Goal: Task Accomplishment & Management: Complete application form

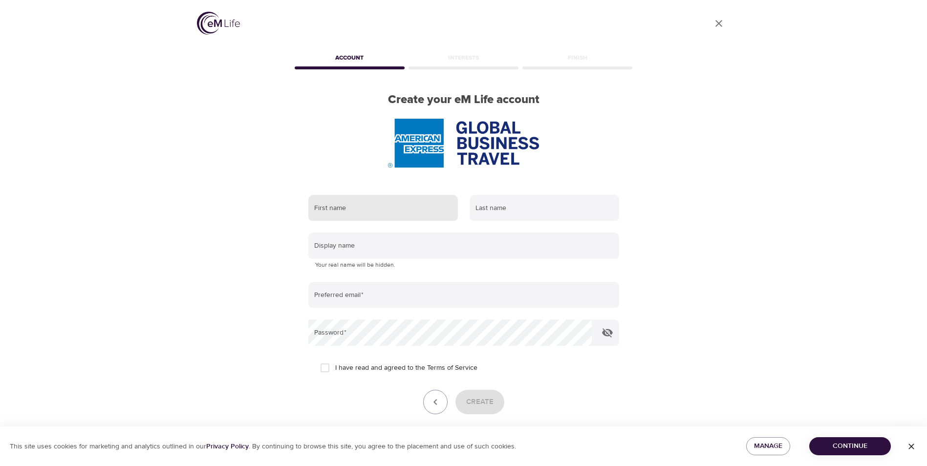
click at [405, 208] on input "text" at bounding box center [383, 208] width 150 height 26
type input "[DEMOGRAPHIC_DATA]"
type input "[PERSON_NAME]"
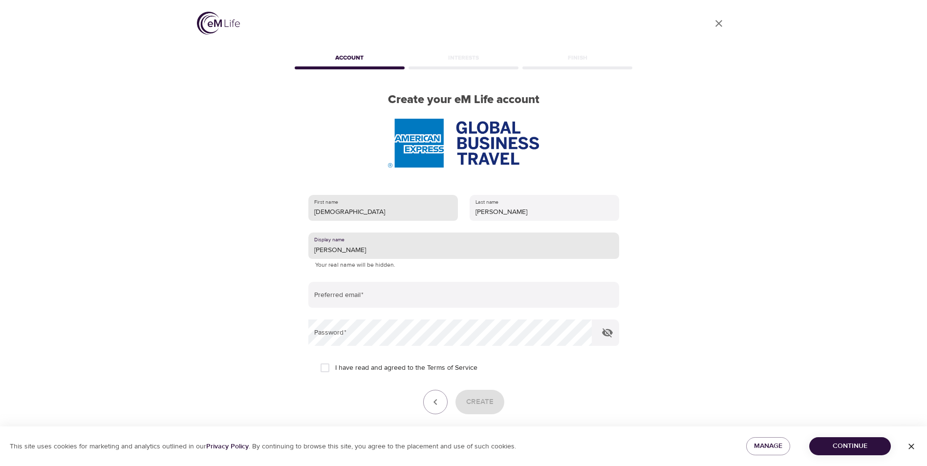
type input "[PERSON_NAME]"
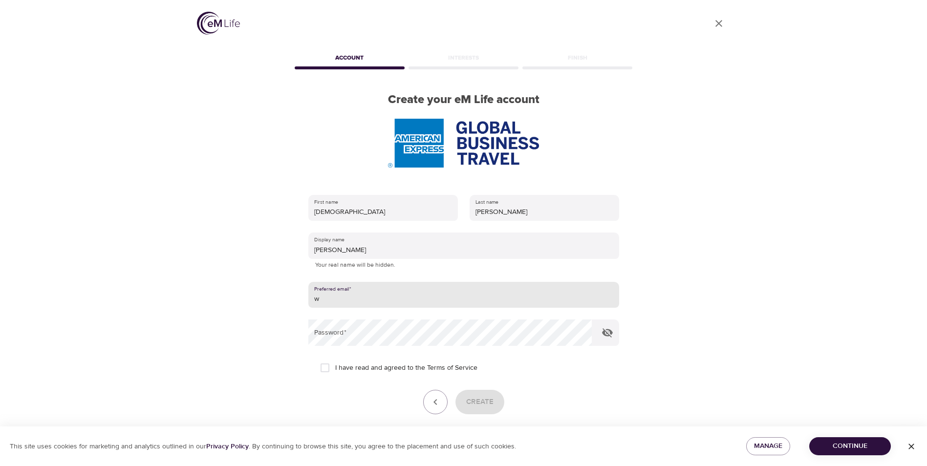
type input "[PERSON_NAME][EMAIL_ADDRESS][PERSON_NAME][DOMAIN_NAME]"
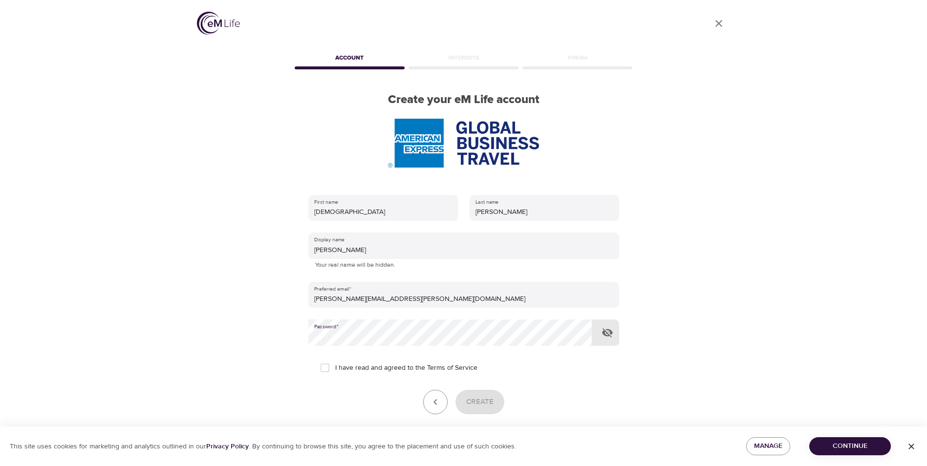
click at [325, 373] on input "I have read and agreed to the Terms of Service" at bounding box center [325, 368] width 21 height 21
checkbox input "true"
click at [469, 401] on span "Create" at bounding box center [479, 402] width 27 height 13
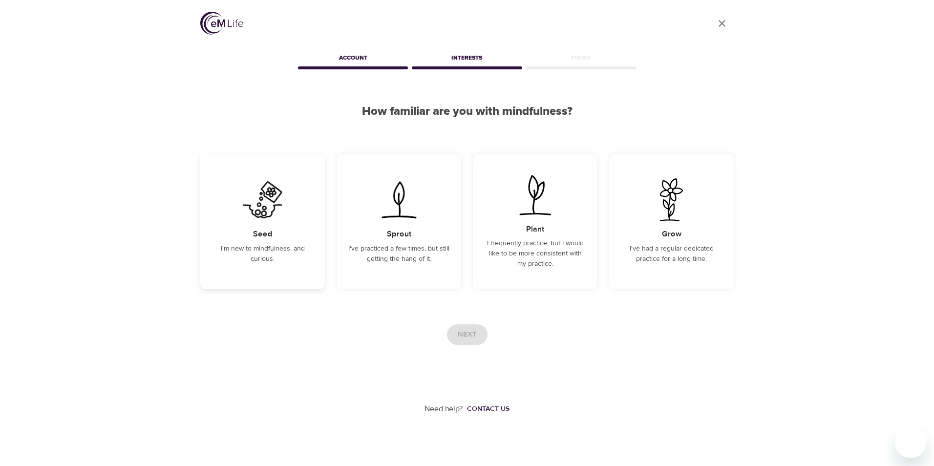
click at [295, 240] on div "Seed I'm new to mindfulness, and curious." at bounding box center [262, 221] width 125 height 135
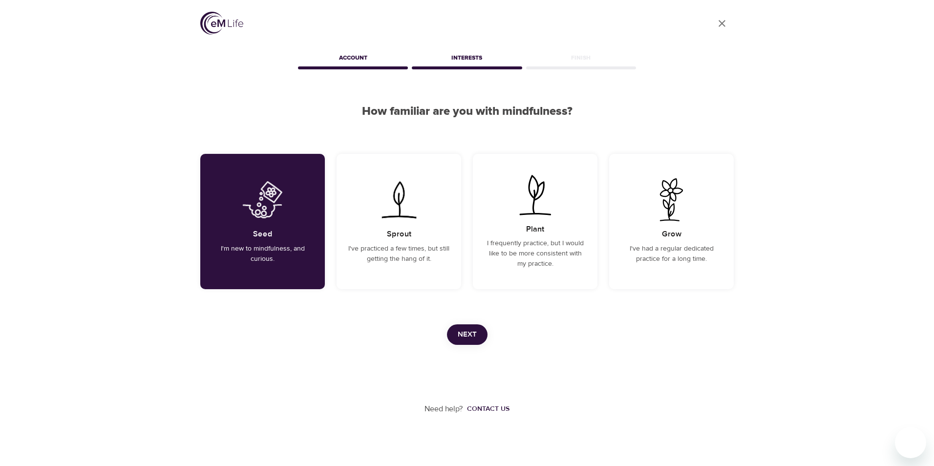
click at [463, 328] on span "Next" at bounding box center [467, 334] width 19 height 13
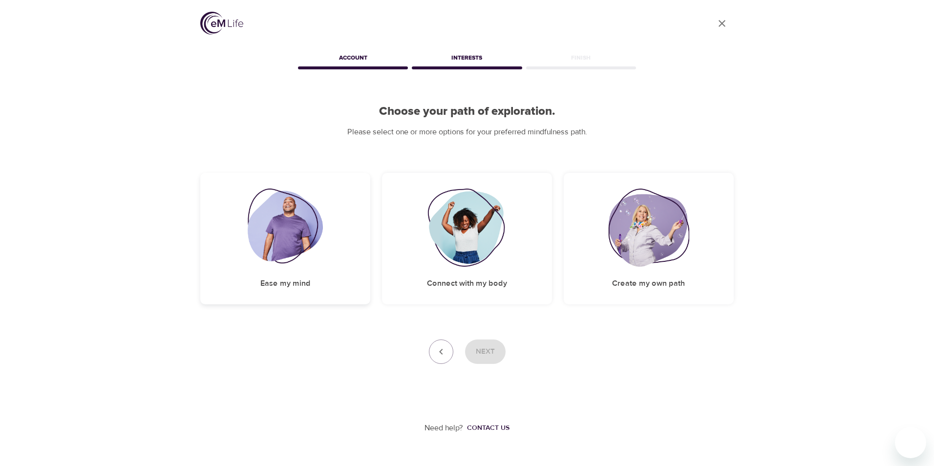
click at [329, 230] on div "Ease my mind" at bounding box center [285, 238] width 170 height 131
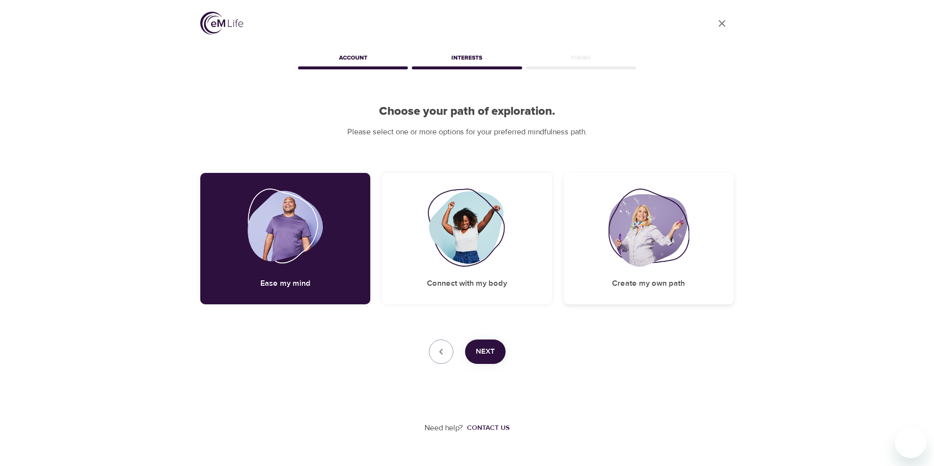
click at [603, 278] on div "Create my own path" at bounding box center [649, 238] width 170 height 131
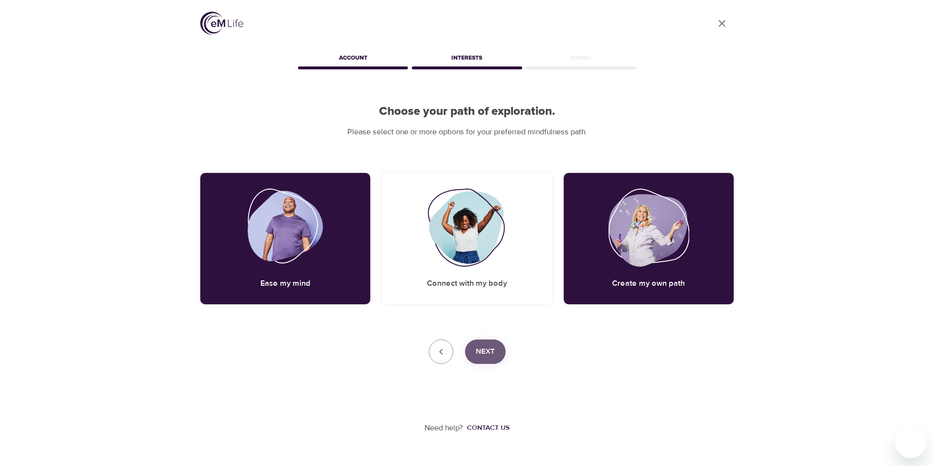
click at [494, 349] on span "Next" at bounding box center [485, 352] width 19 height 13
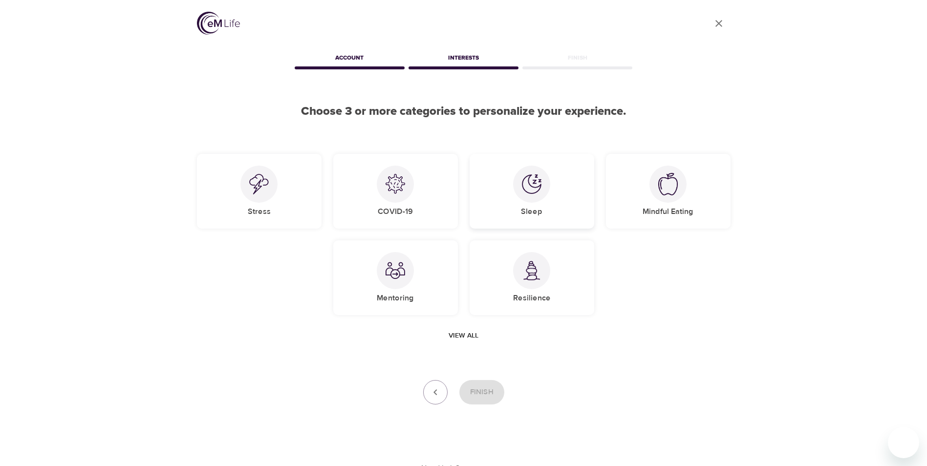
click at [490, 206] on div "Sleep" at bounding box center [532, 191] width 125 height 75
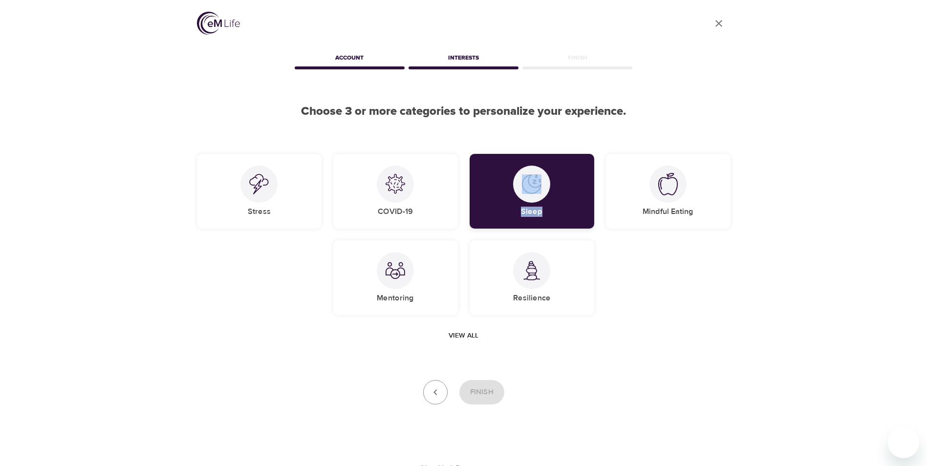
click at [490, 206] on div "Sleep" at bounding box center [532, 191] width 125 height 75
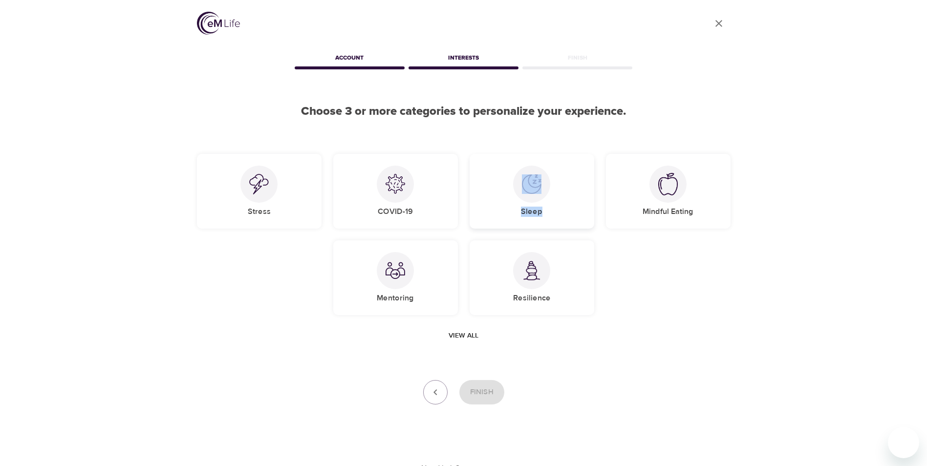
click at [574, 216] on div "Sleep" at bounding box center [532, 191] width 125 height 75
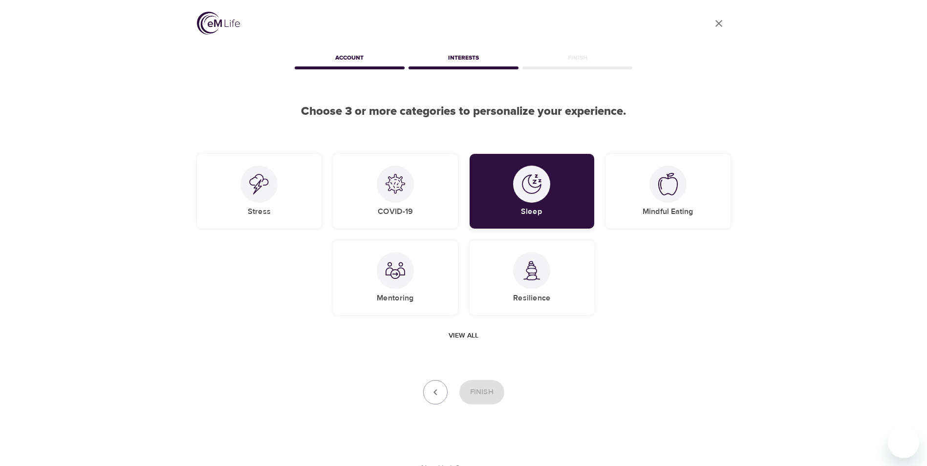
click at [520, 180] on div at bounding box center [531, 184] width 37 height 37
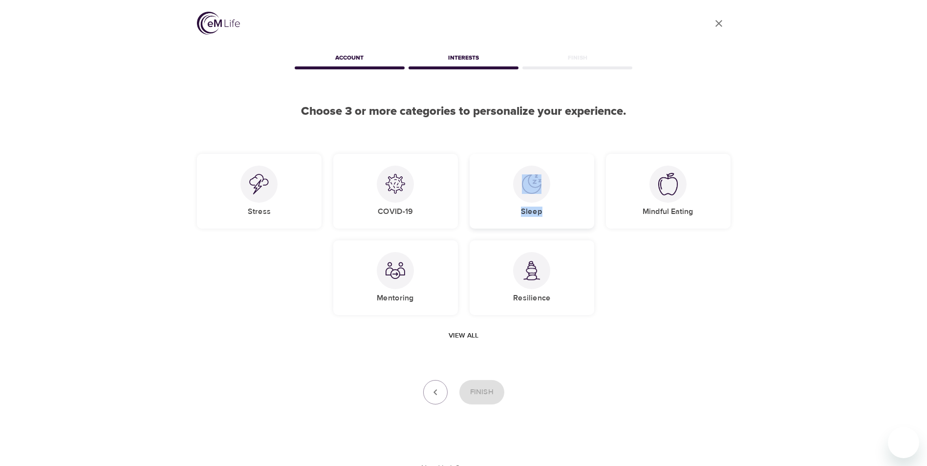
click at [520, 180] on div at bounding box center [531, 184] width 37 height 37
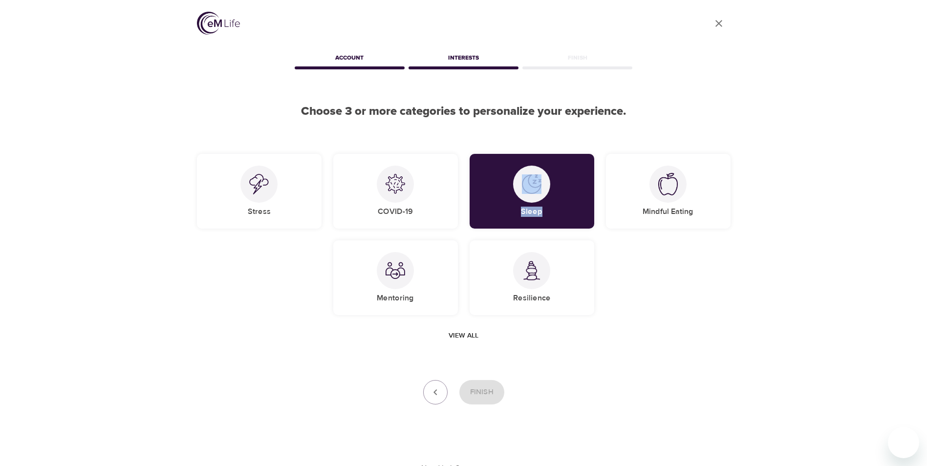
click at [465, 333] on span "View all" at bounding box center [464, 336] width 30 height 12
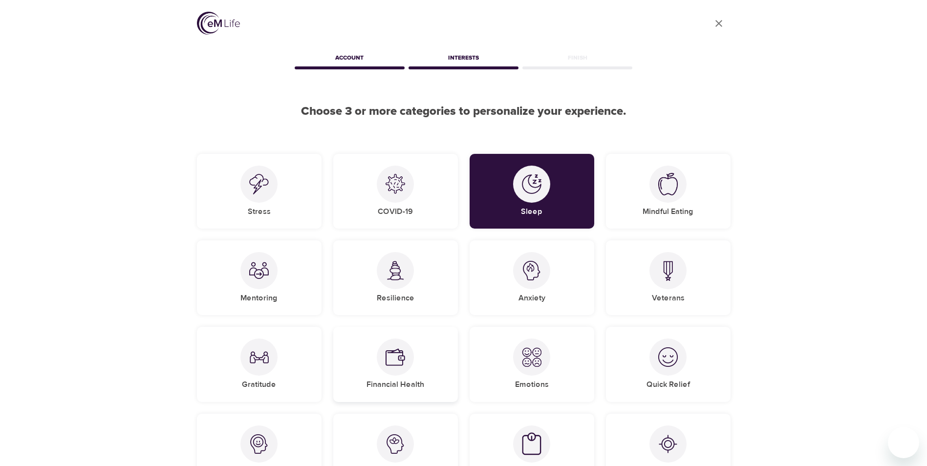
click at [410, 379] on div "Financial Health" at bounding box center [395, 364] width 125 height 75
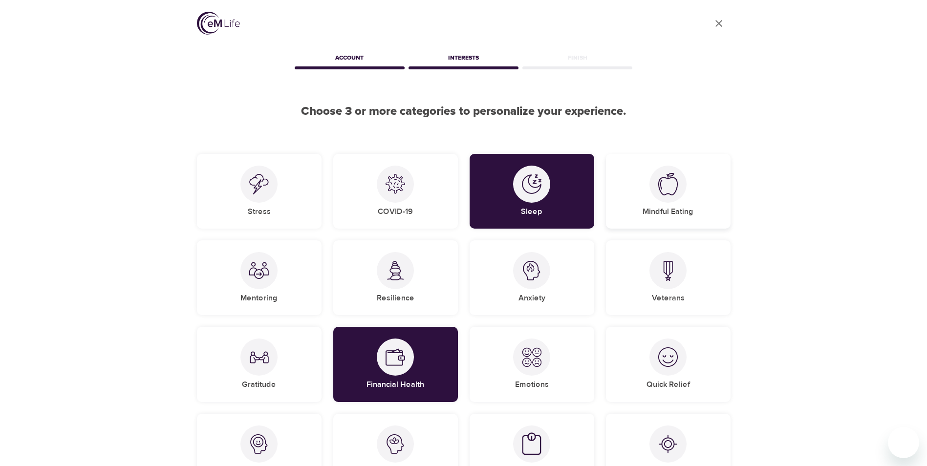
click at [700, 205] on div "Mindful Eating" at bounding box center [668, 191] width 125 height 75
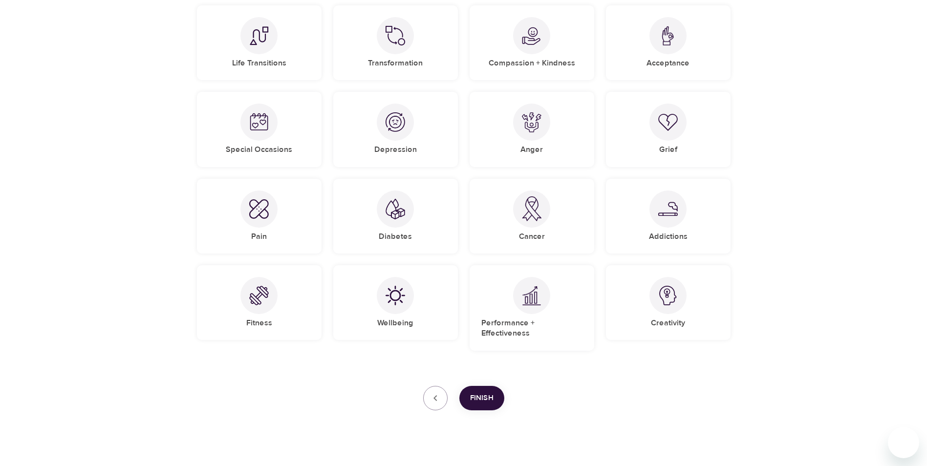
scroll to position [498, 0]
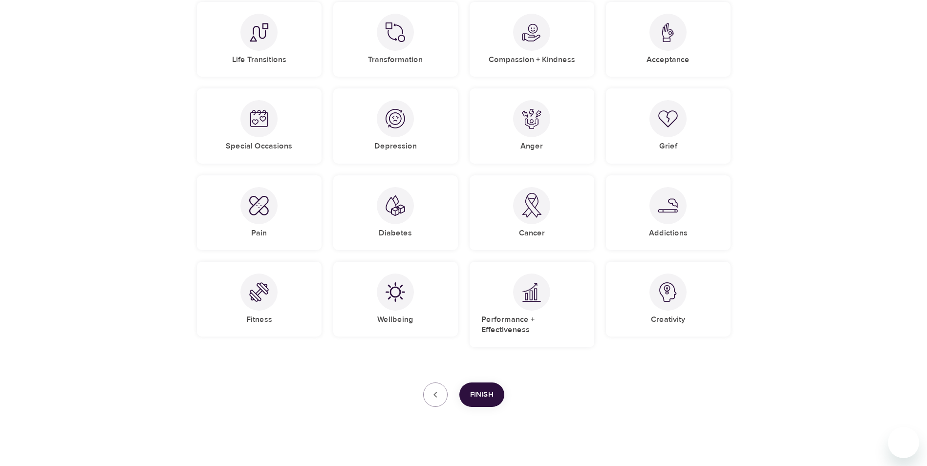
click at [477, 389] on span "Finish" at bounding box center [481, 395] width 23 height 13
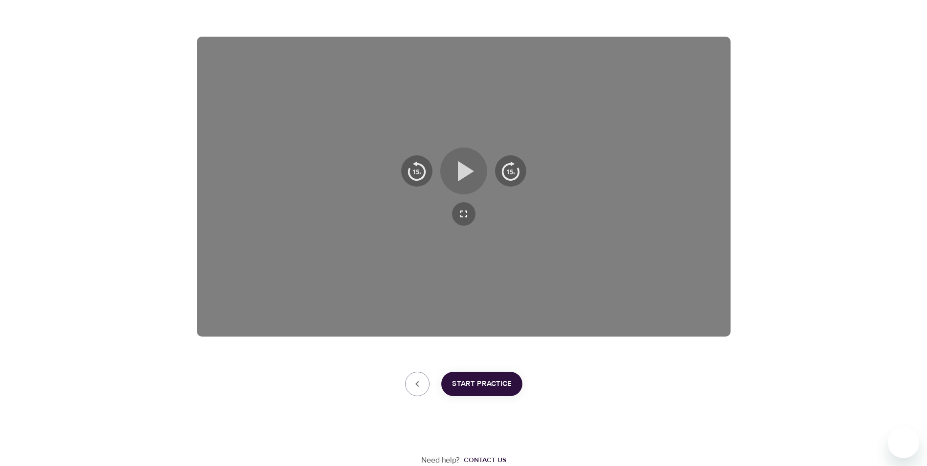
click at [462, 169] on icon "button" at bounding box center [466, 171] width 16 height 21
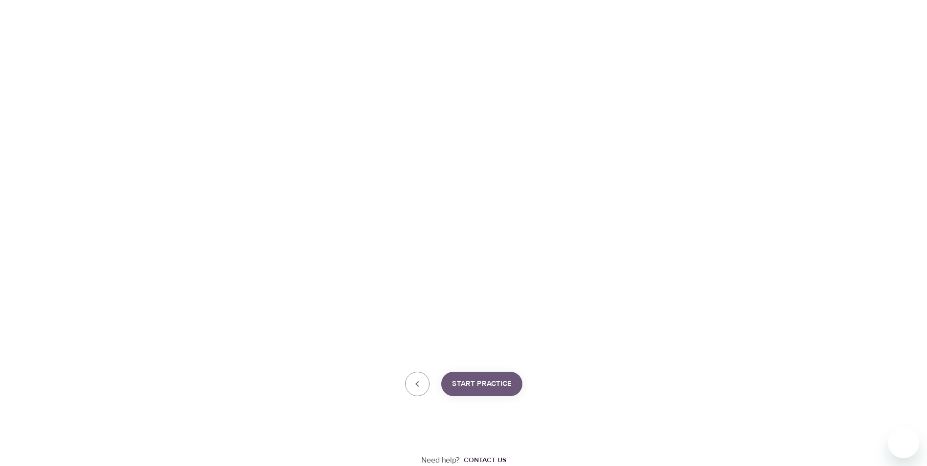
click at [481, 388] on span "Start Practice" at bounding box center [482, 384] width 60 height 13
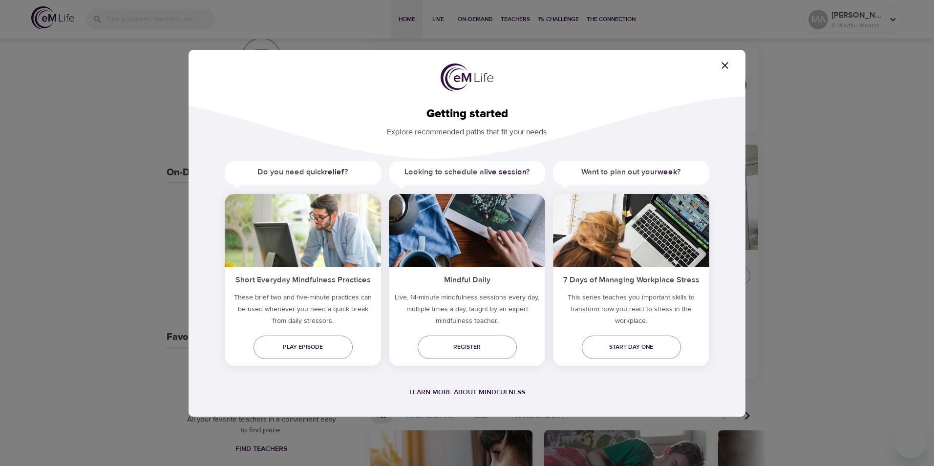
click at [276, 285] on h5 "Short Everyday Mindfulness Practices" at bounding box center [303, 279] width 156 height 24
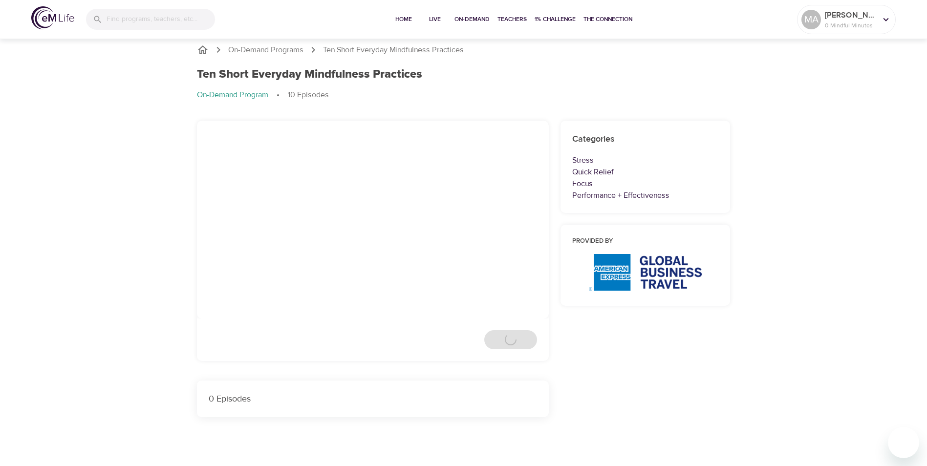
scroll to position [136, 0]
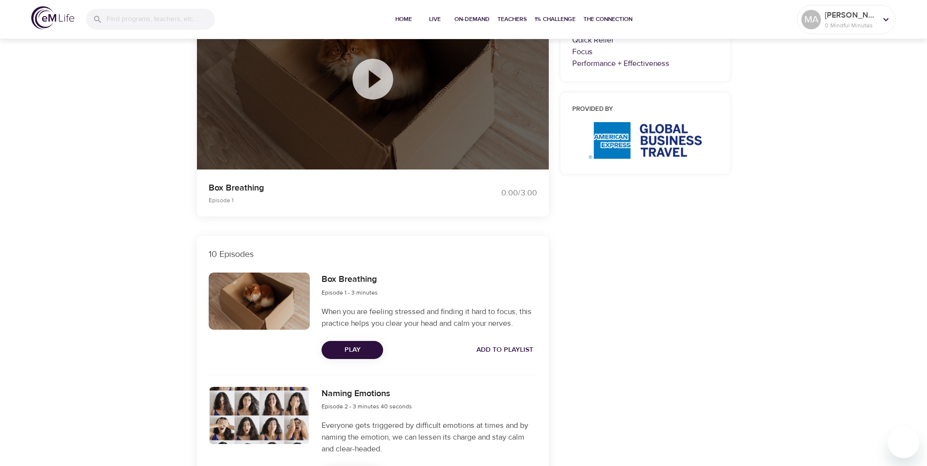
click at [370, 78] on icon at bounding box center [372, 79] width 49 height 49
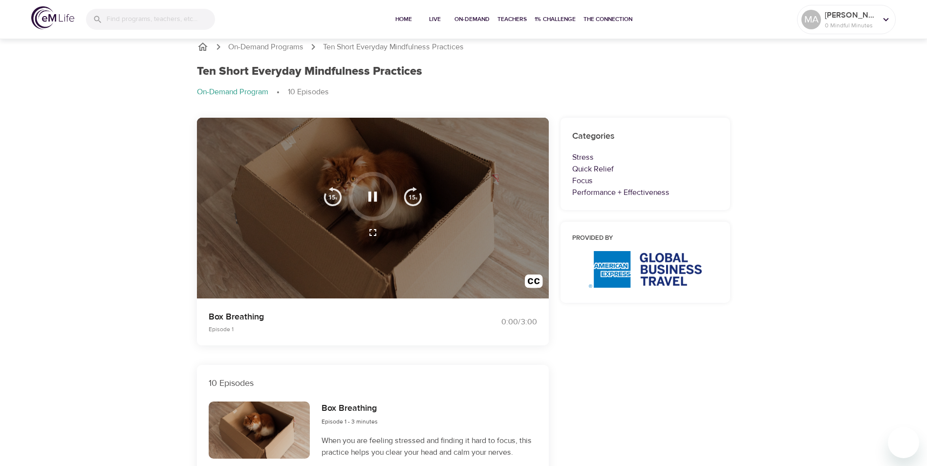
scroll to position [0, 0]
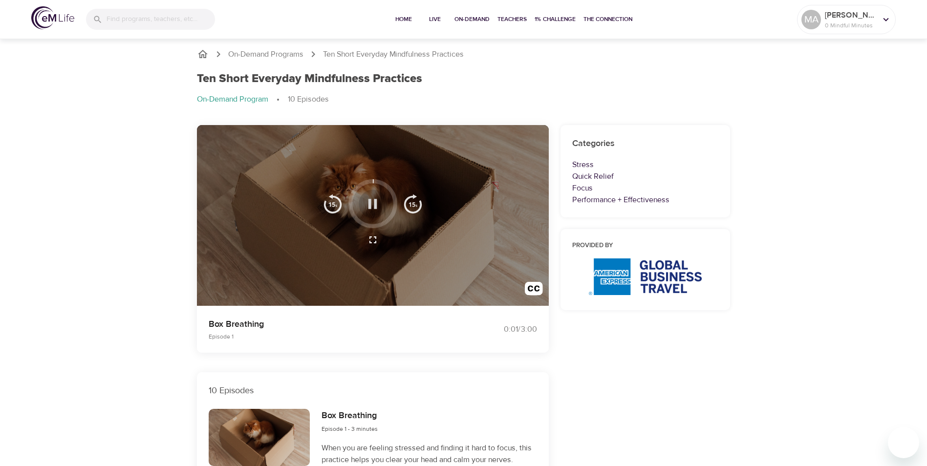
click at [369, 204] on icon "button" at bounding box center [372, 204] width 9 height 10
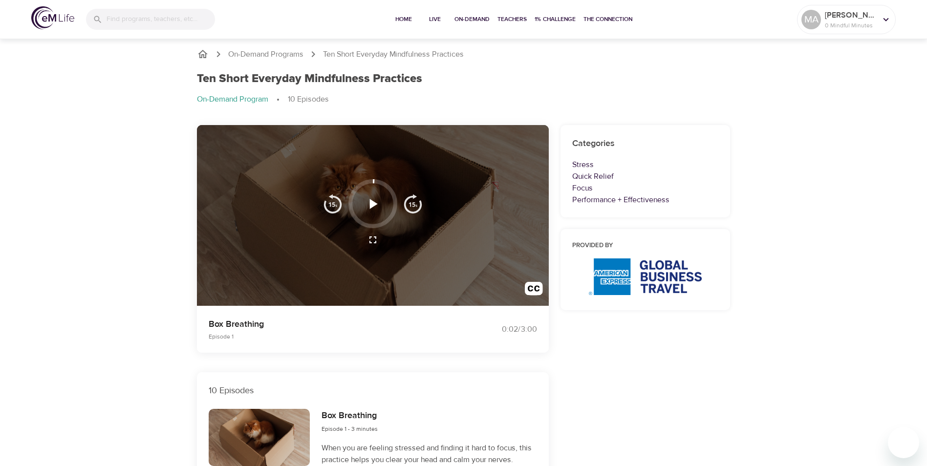
click at [369, 204] on icon "button" at bounding box center [372, 203] width 17 height 17
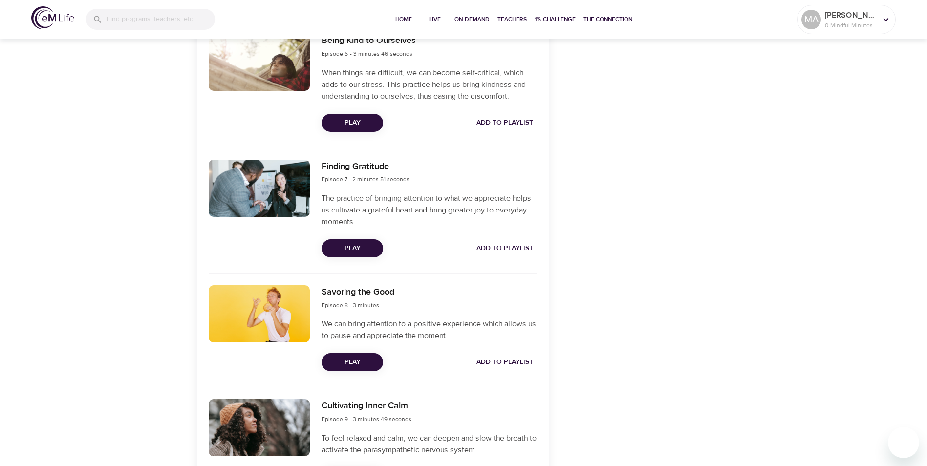
scroll to position [1197, 0]
